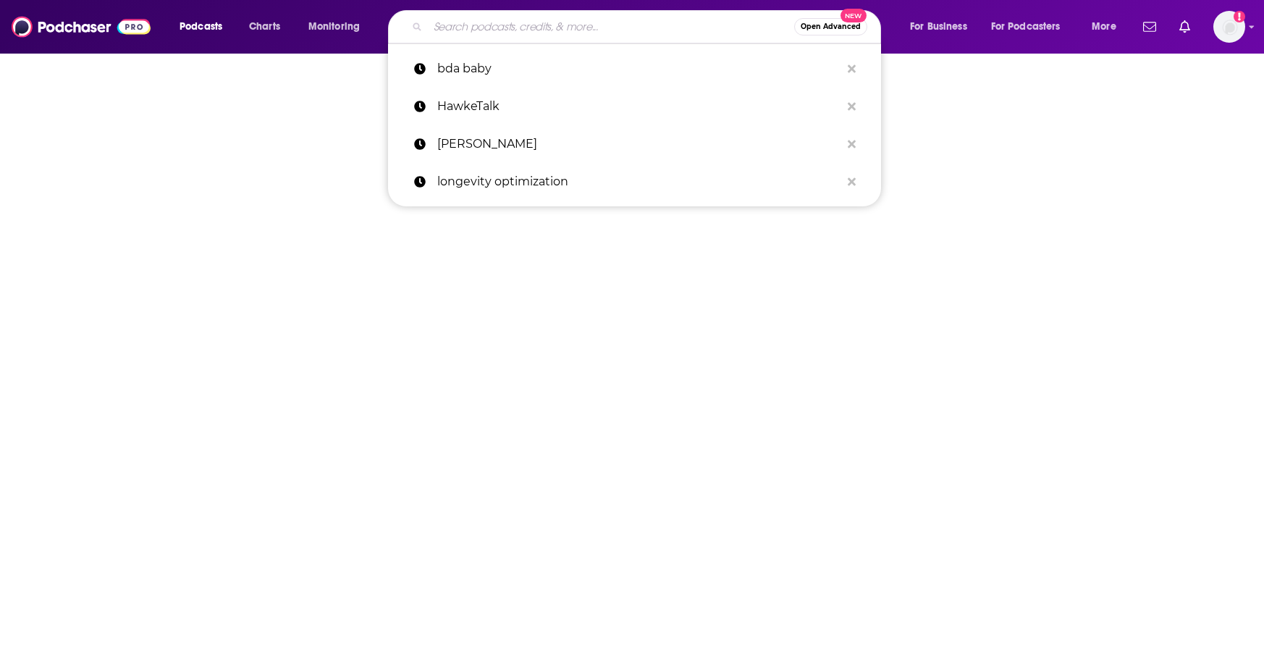
type input "The Drop In CEO"
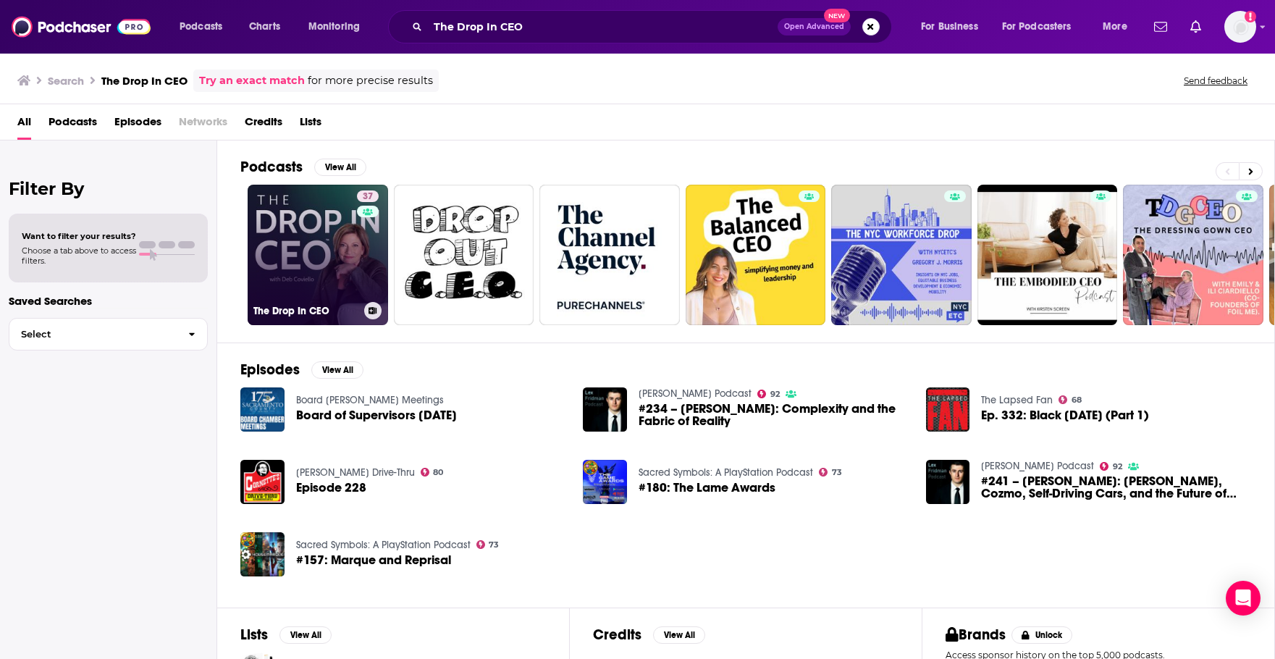
click at [287, 240] on link "37 The Drop In CEO" at bounding box center [318, 255] width 140 height 140
